Goal: Task Accomplishment & Management: Complete application form

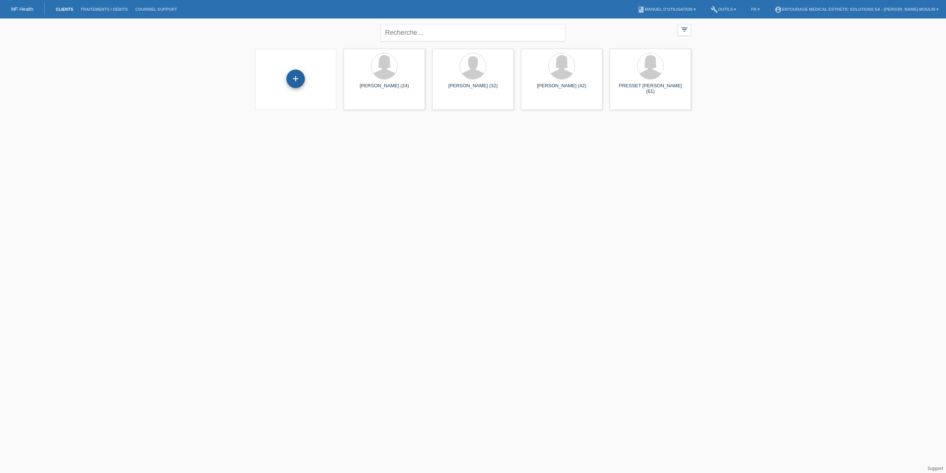
click at [296, 82] on div "+" at bounding box center [295, 78] width 18 height 18
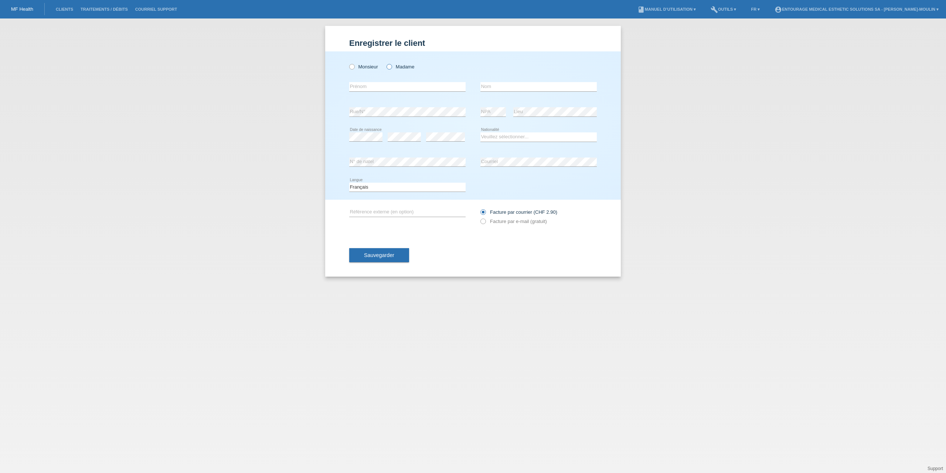
click at [385, 63] on icon at bounding box center [385, 63] width 0 height 0
click at [389, 66] on input "Madame" at bounding box center [388, 66] width 5 height 5
radio input "true"
click at [367, 86] on input "text" at bounding box center [407, 86] width 116 height 9
type input "Lyna"
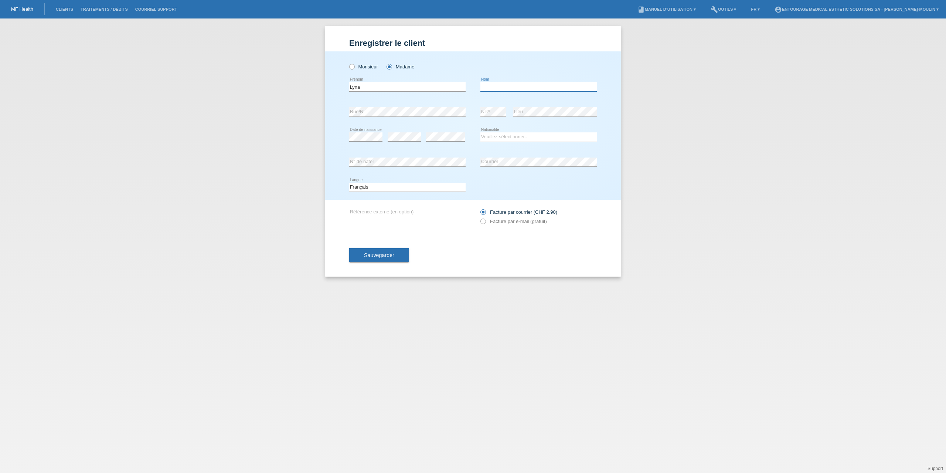
click at [490, 83] on input "text" at bounding box center [538, 86] width 116 height 9
paste input "ROUIBI"
type input "ROUIBI"
click at [606, 205] on div "Enregistrer le client Enregistrer le client Enregistrer le client Monsieur Mada…" at bounding box center [473, 151] width 296 height 251
